Goal: Information Seeking & Learning: Learn about a topic

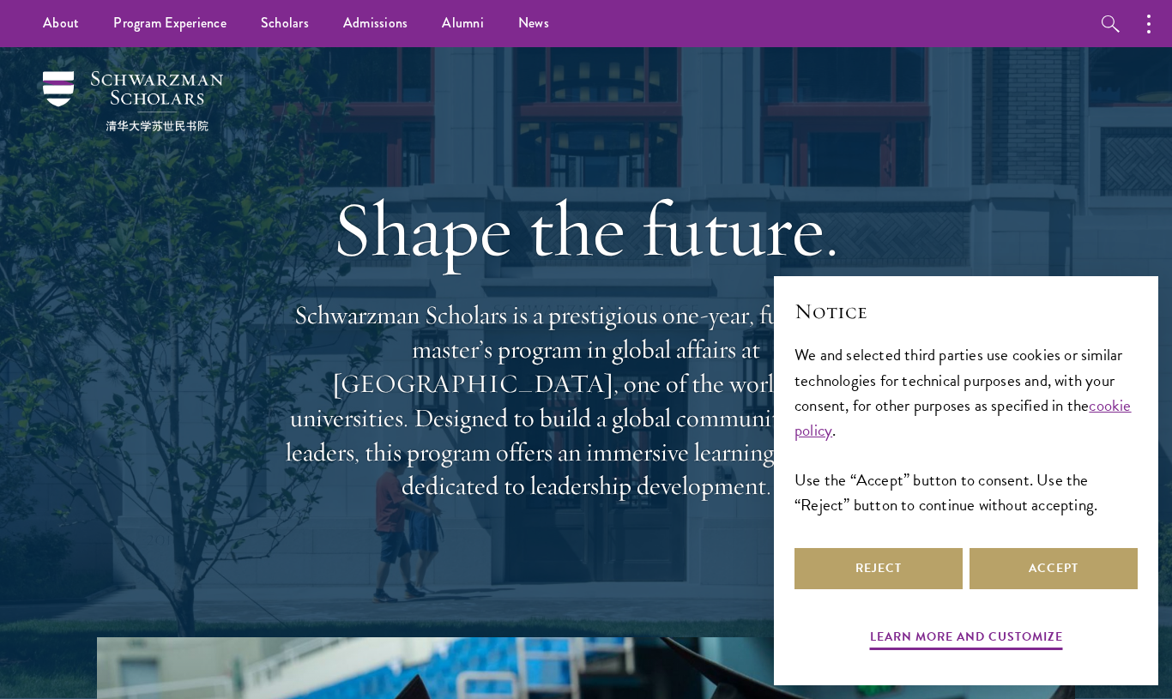
click at [1026, 544] on div "Notice We and selected third parties use cookies or similar technologies for te…" at bounding box center [965, 420] width 343 height 247
click at [1041, 577] on button "Accept" at bounding box center [1053, 568] width 168 height 41
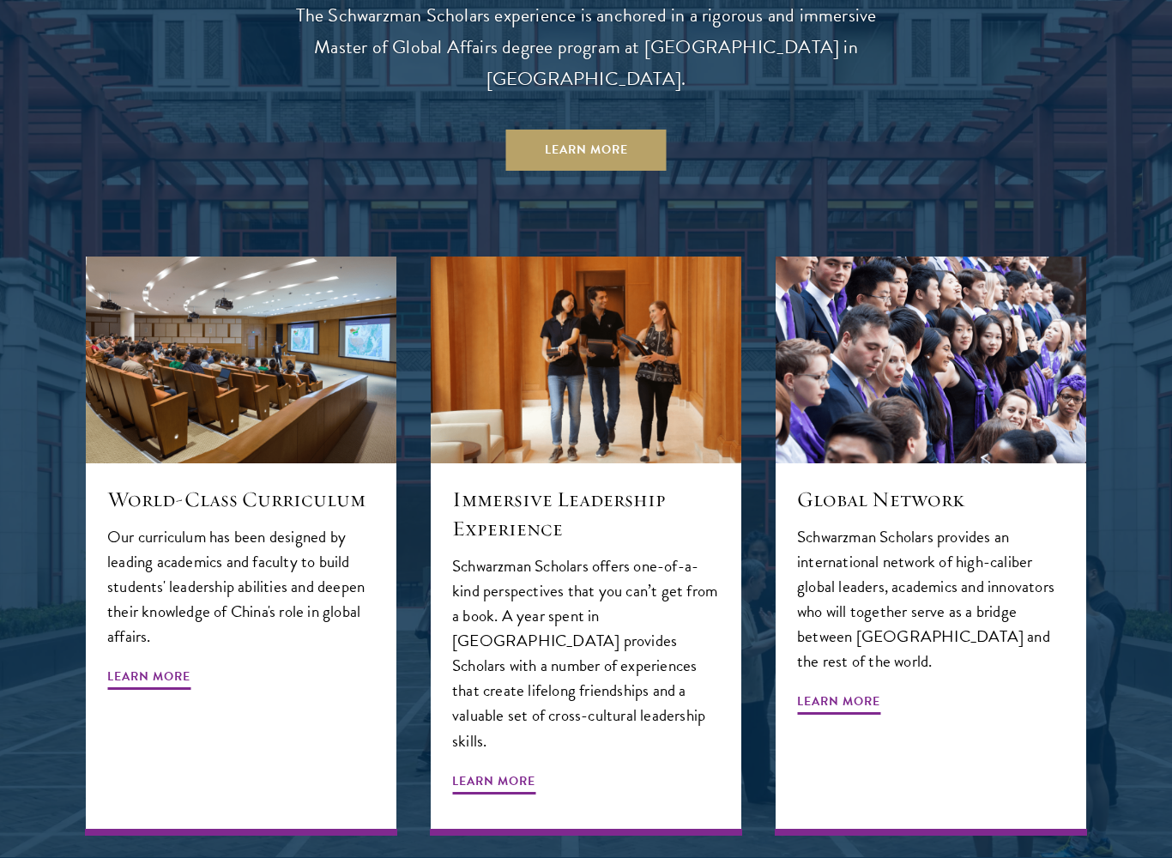
scroll to position [1697, 0]
click at [119, 625] on div "World-Class Curriculum Our curriculum has been designed by leading academics an…" at bounding box center [241, 649] width 311 height 372
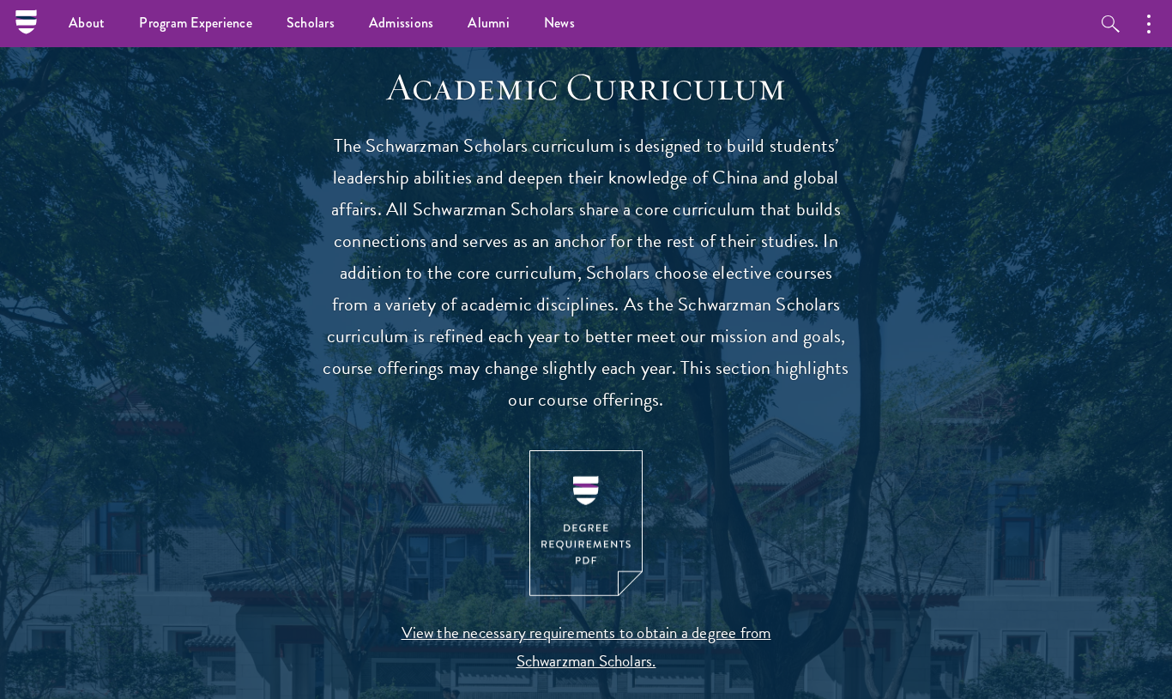
scroll to position [1462, 0]
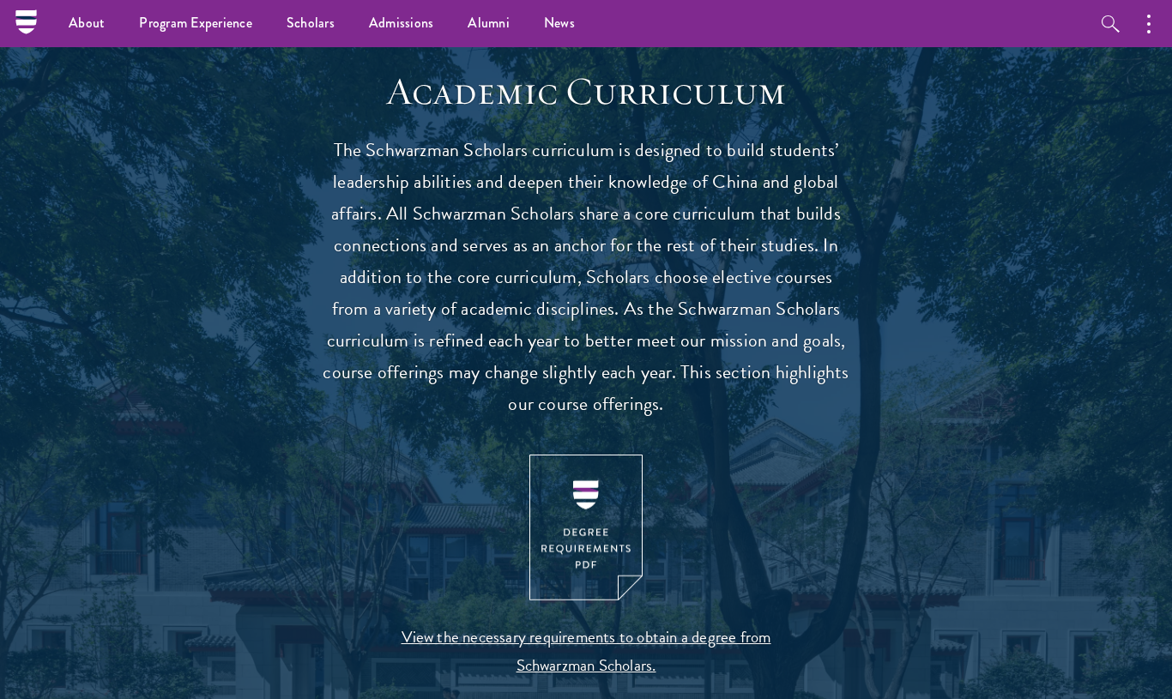
click at [573, 553] on img at bounding box center [585, 528] width 113 height 147
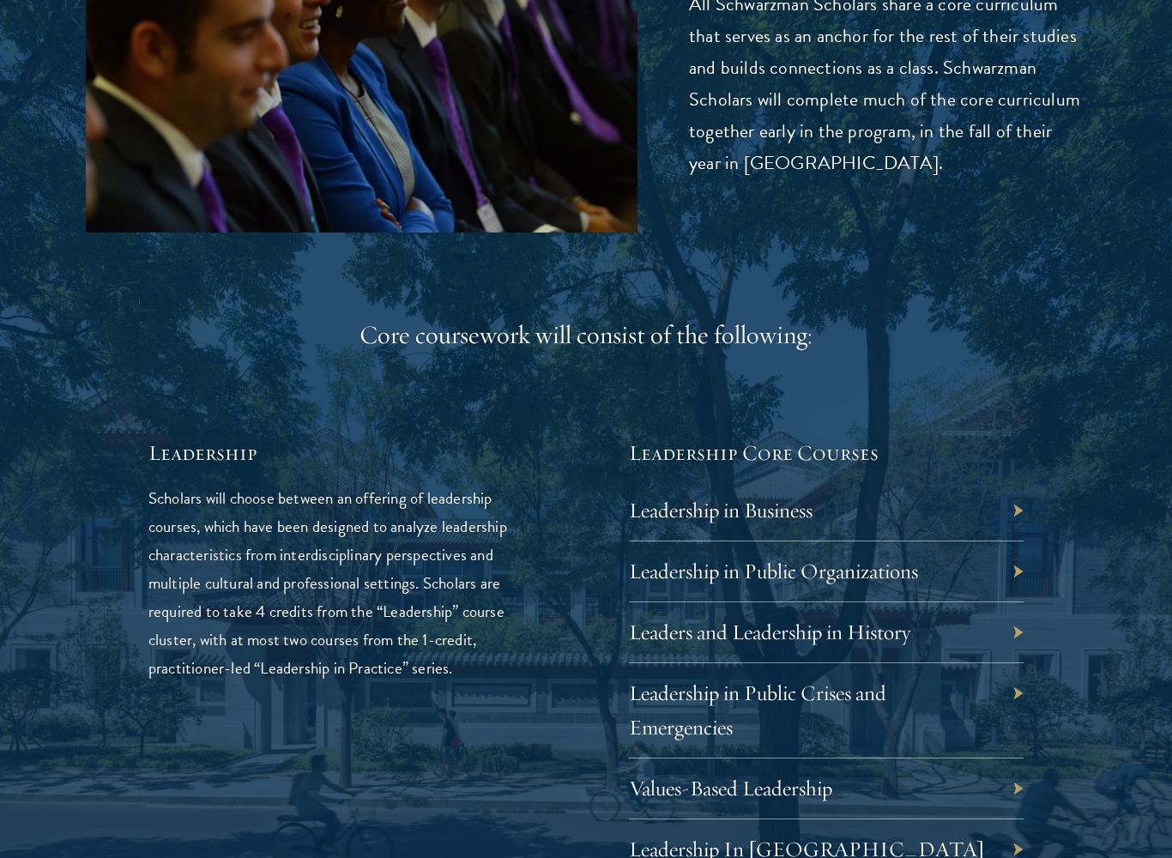
scroll to position [2494, 0]
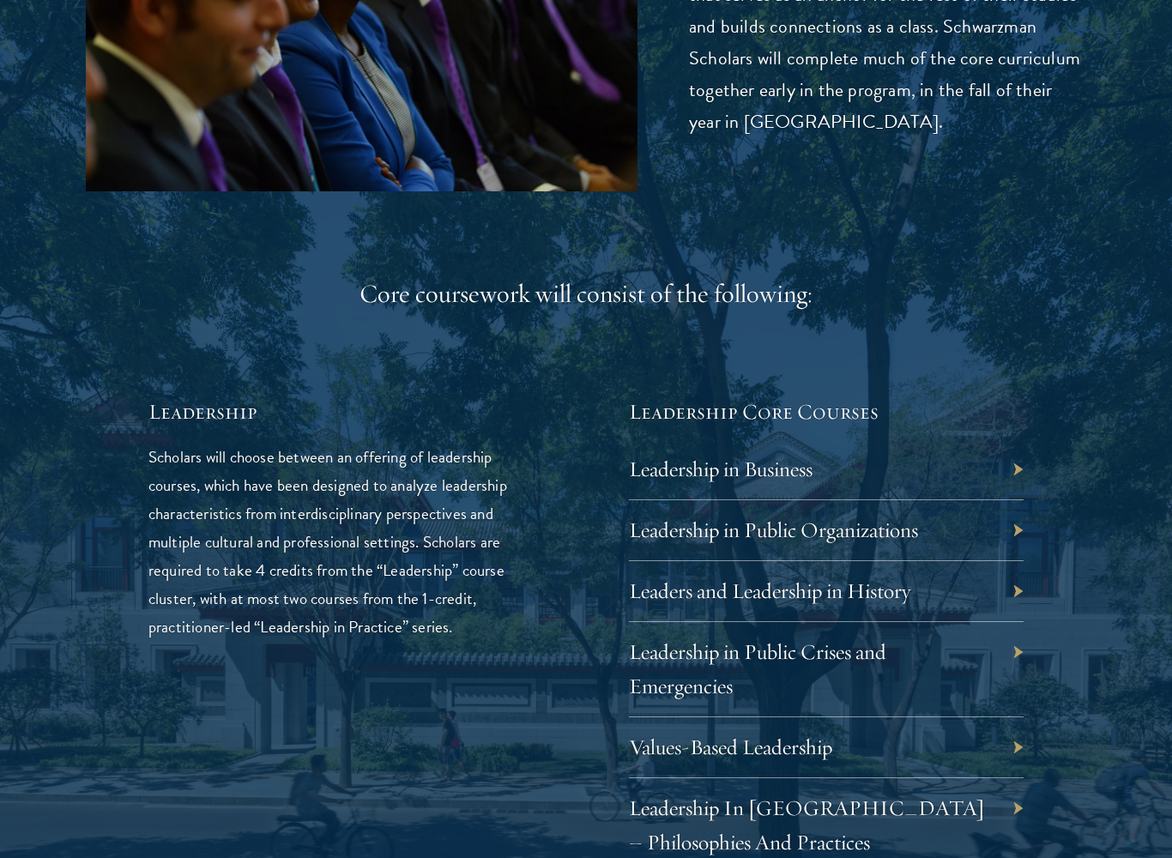
click at [702, 467] on link "Leadership in Business" at bounding box center [721, 469] width 184 height 27
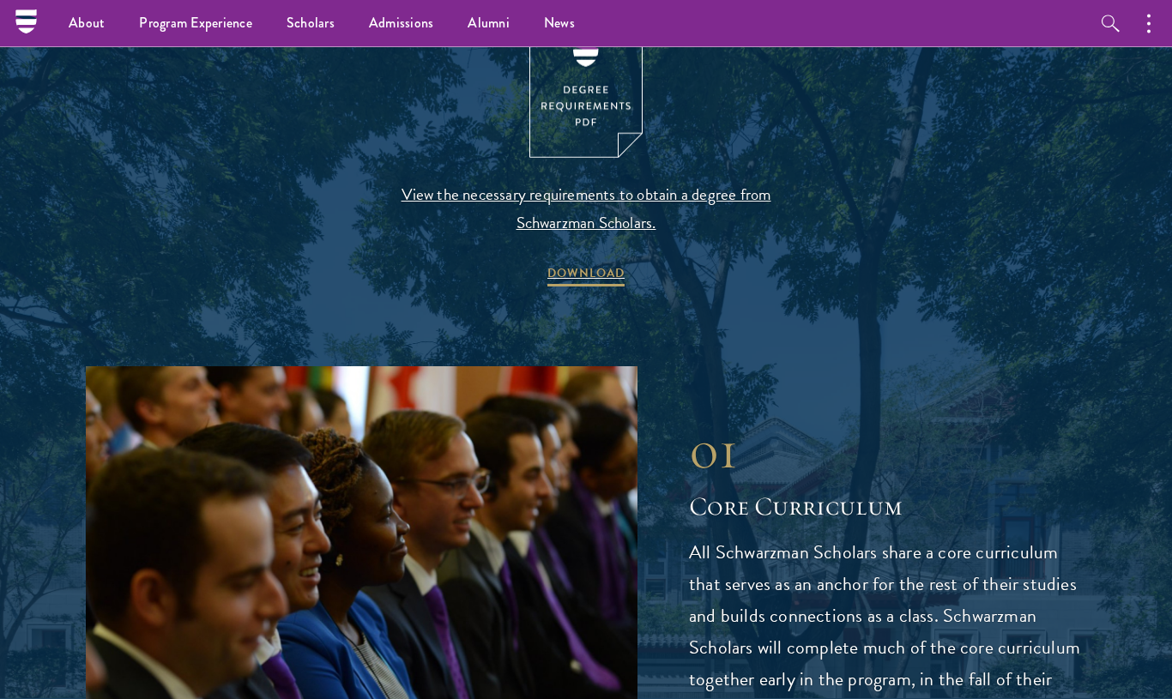
scroll to position [0, 0]
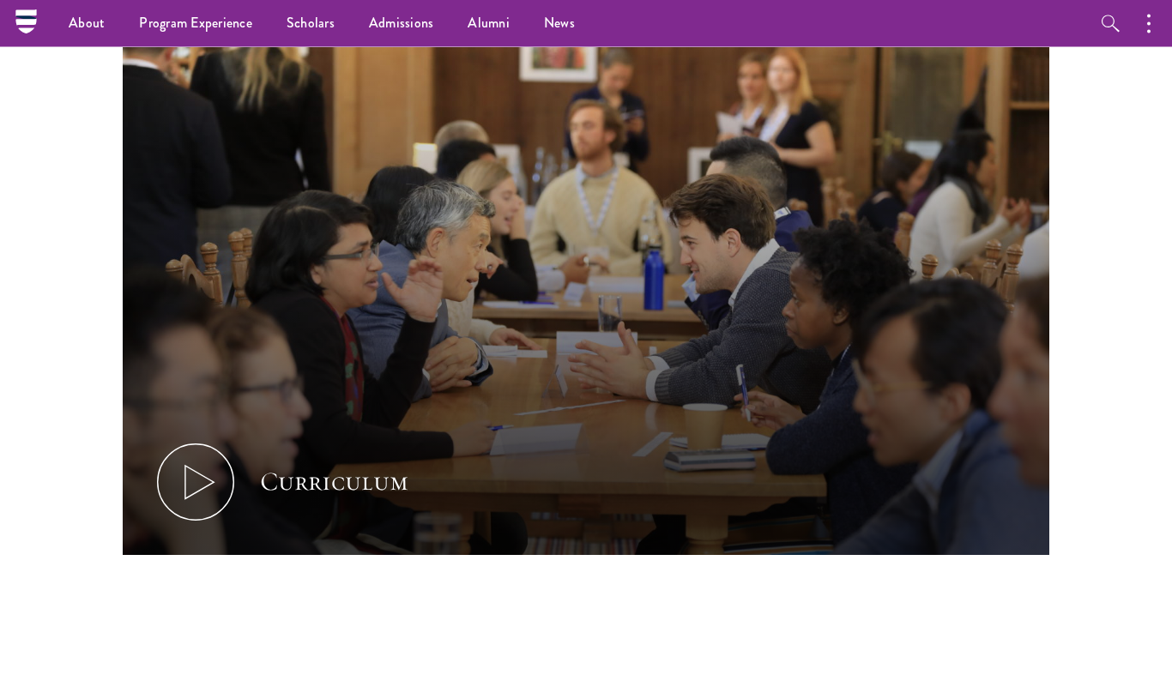
click at [184, 460] on icon at bounding box center [195, 482] width 77 height 77
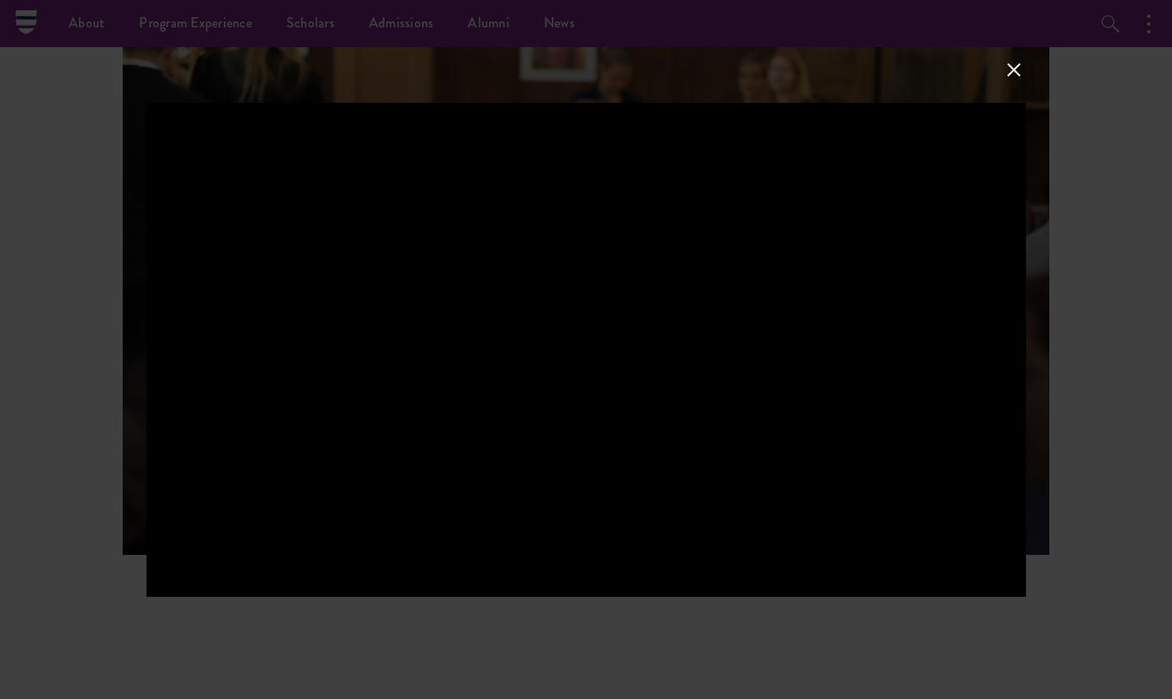
click at [83, 444] on div at bounding box center [586, 349] width 1172 height 699
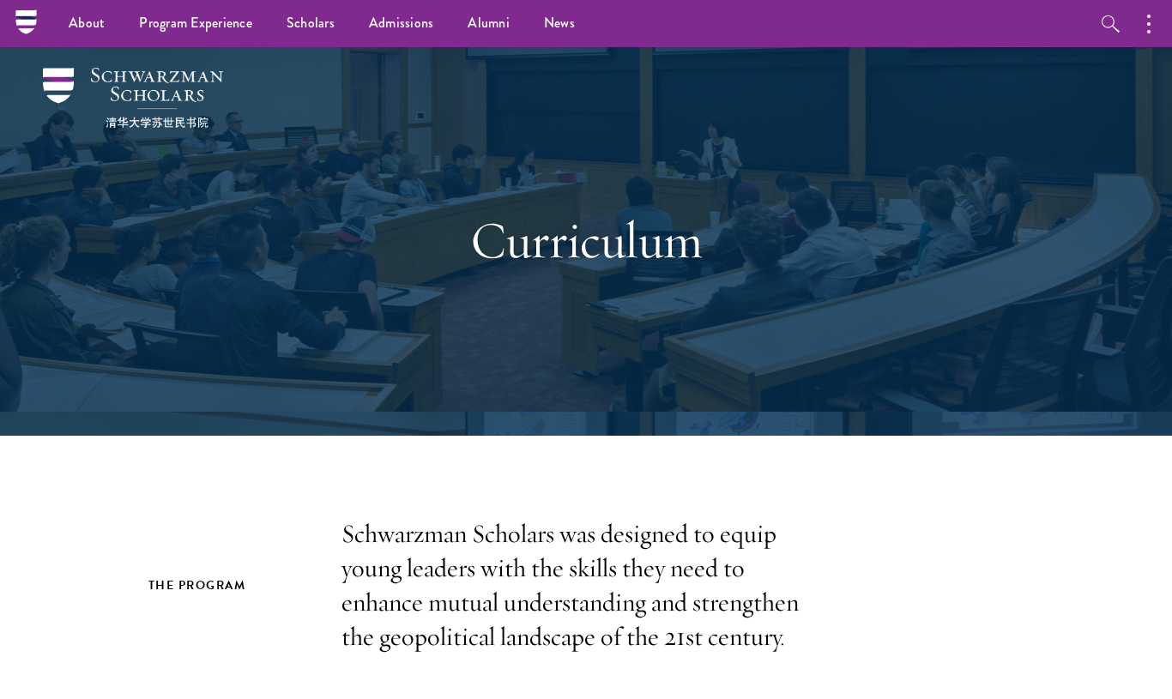
scroll to position [0, 0]
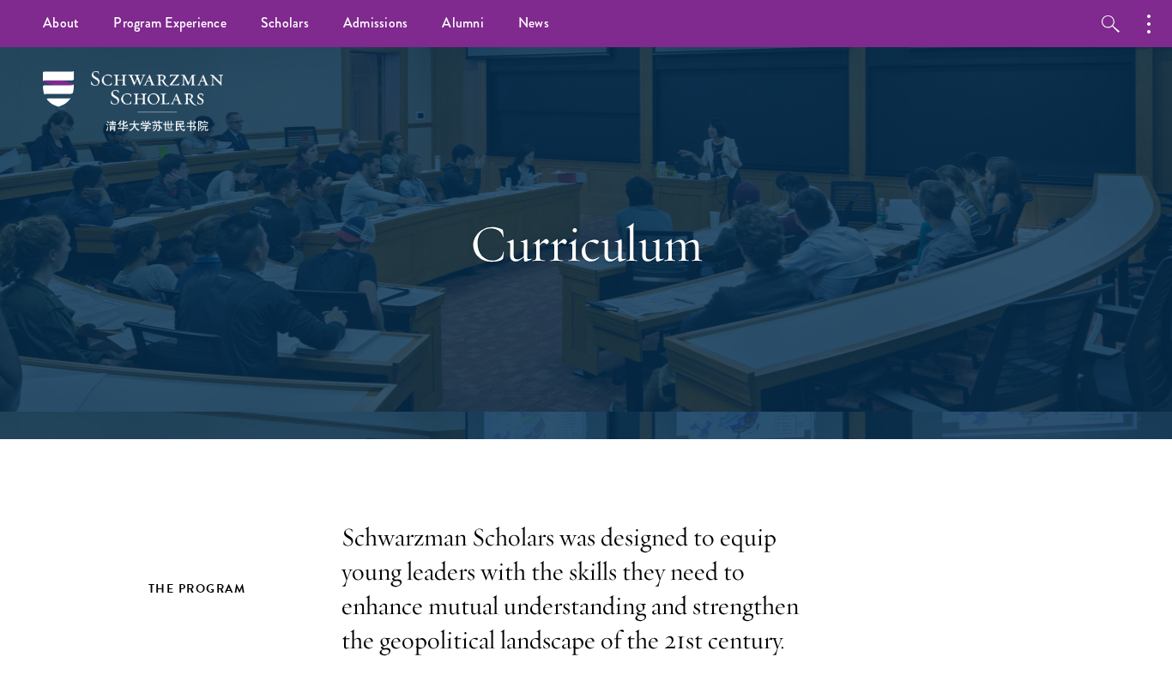
click at [0, 0] on link "Overview" at bounding box center [0, 0] width 0 height 0
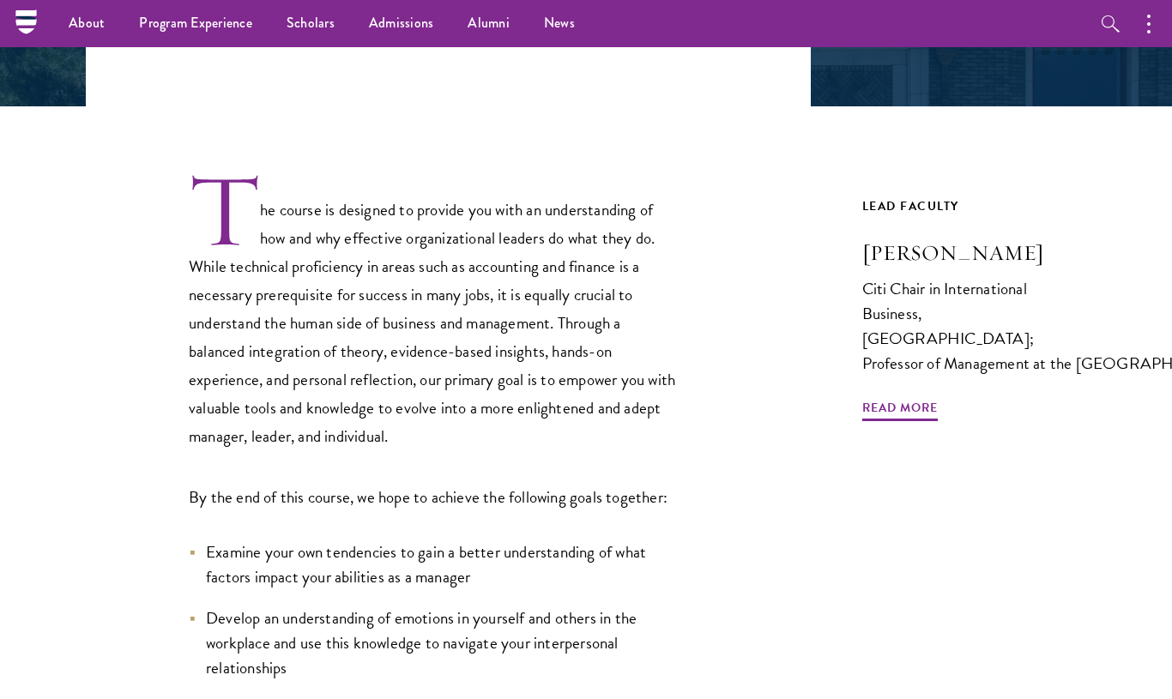
scroll to position [415, 0]
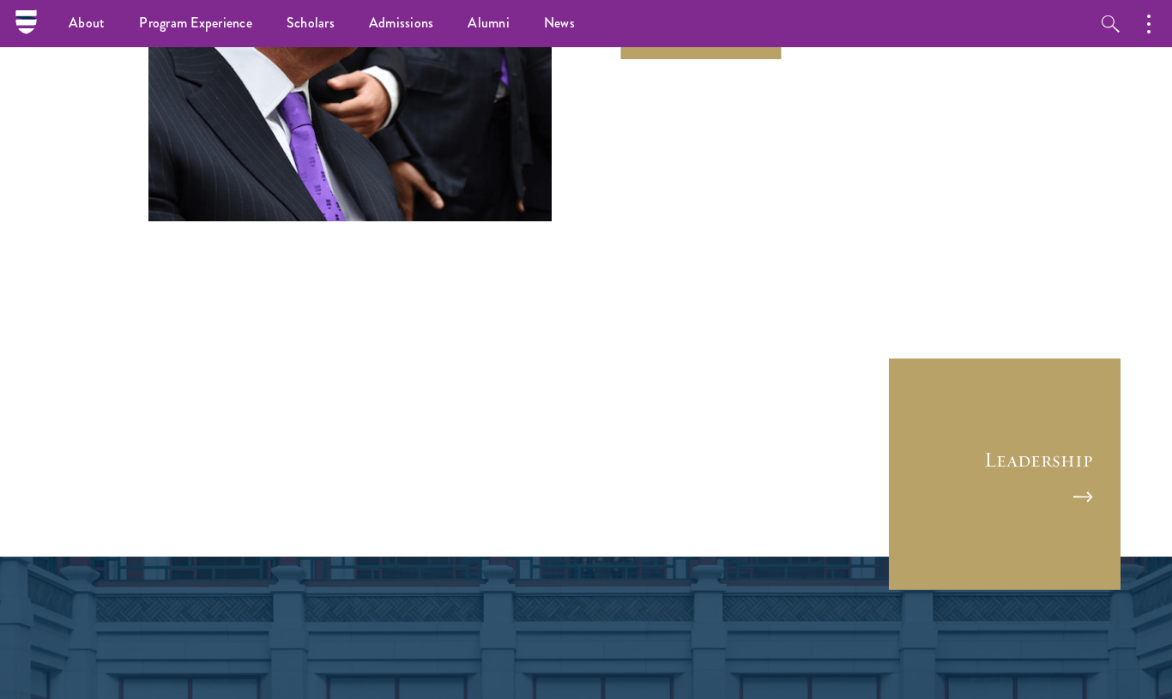
scroll to position [6310, 0]
